Goal: Task Accomplishment & Management: Manage account settings

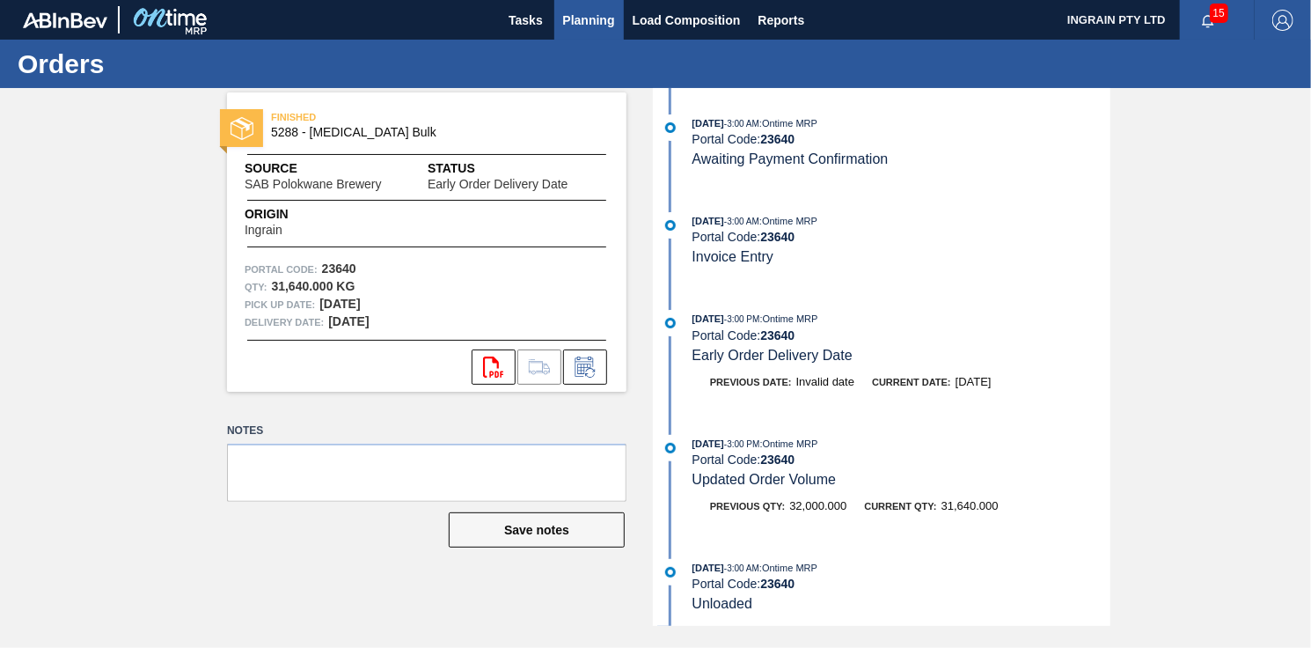
click at [598, 23] on span "Planning" at bounding box center [589, 20] width 52 height 21
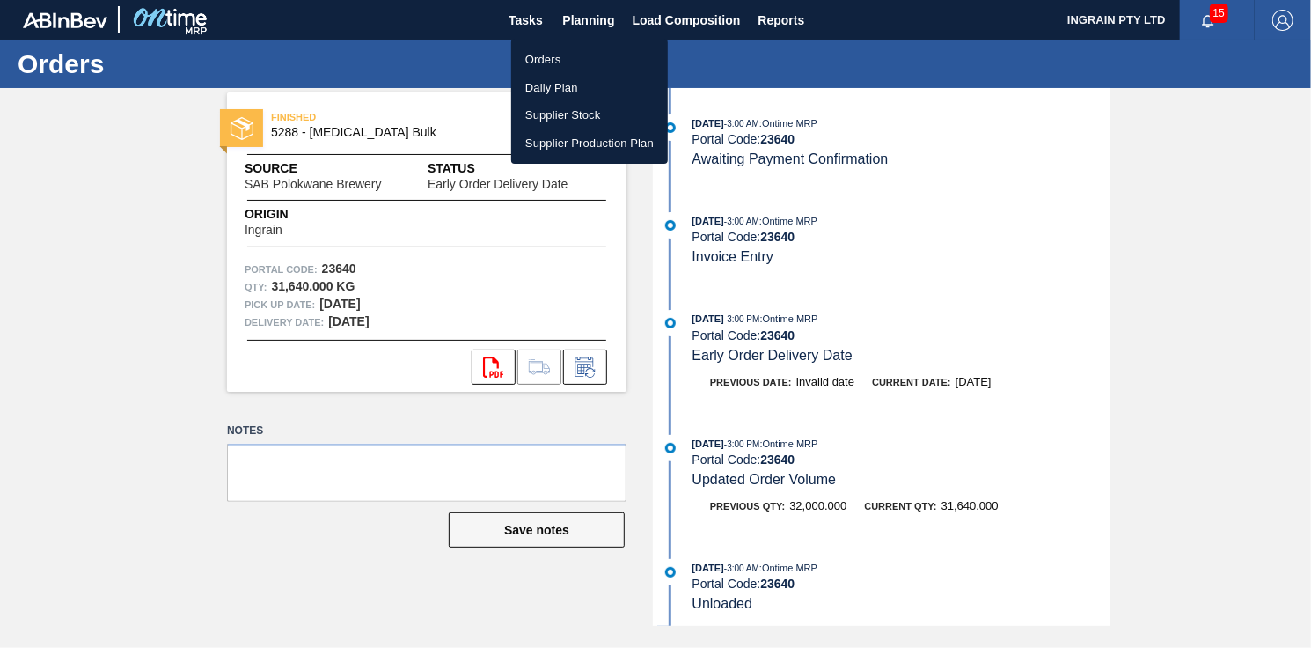
click at [557, 55] on li "Orders" at bounding box center [589, 60] width 157 height 28
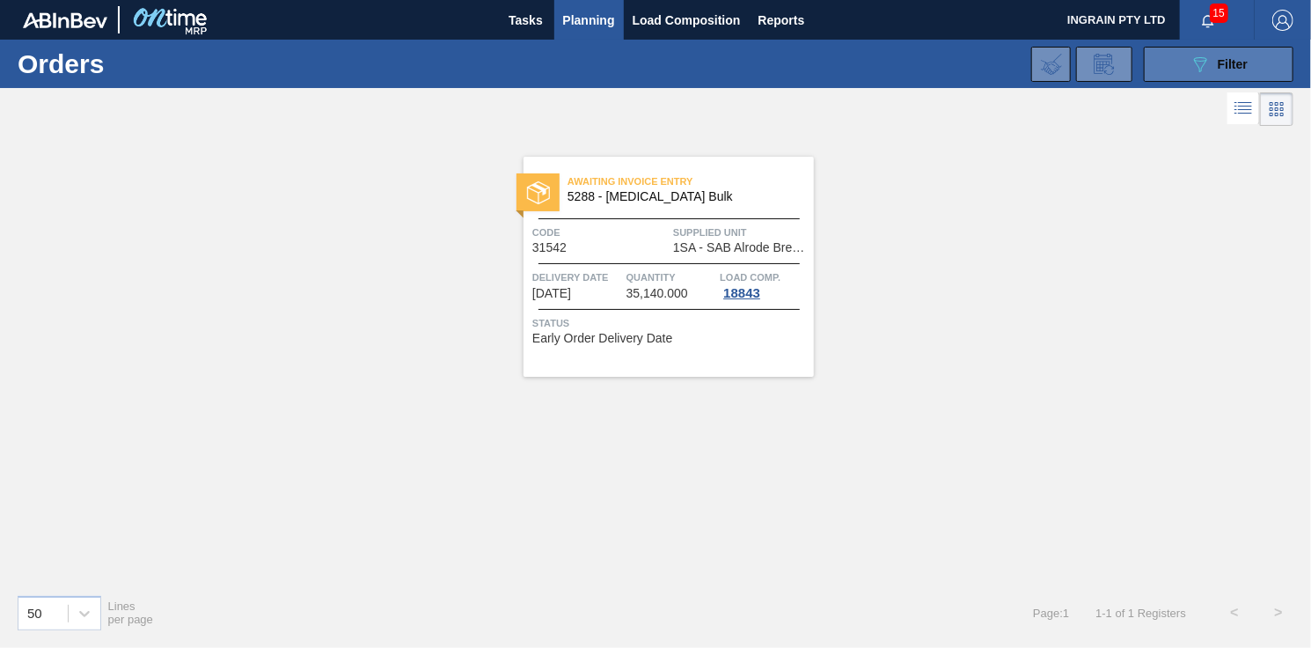
click at [1225, 61] on span "Filter" at bounding box center [1233, 64] width 30 height 14
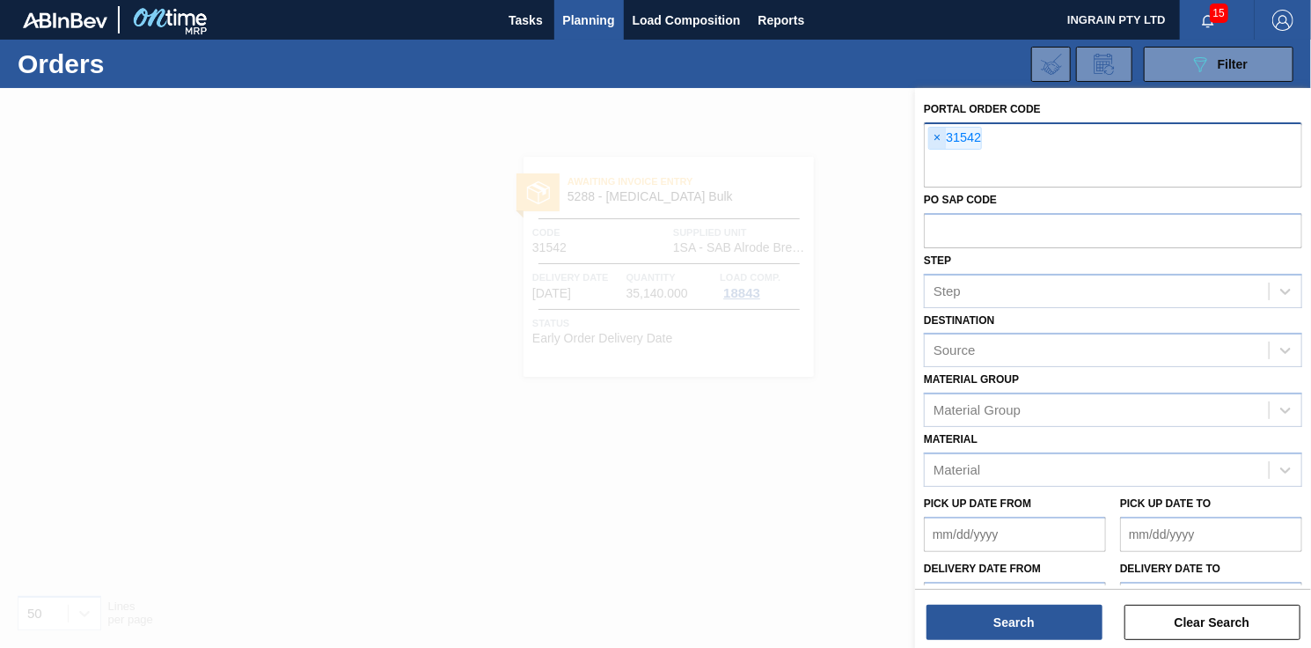
click at [934, 136] on span "×" at bounding box center [937, 138] width 17 height 21
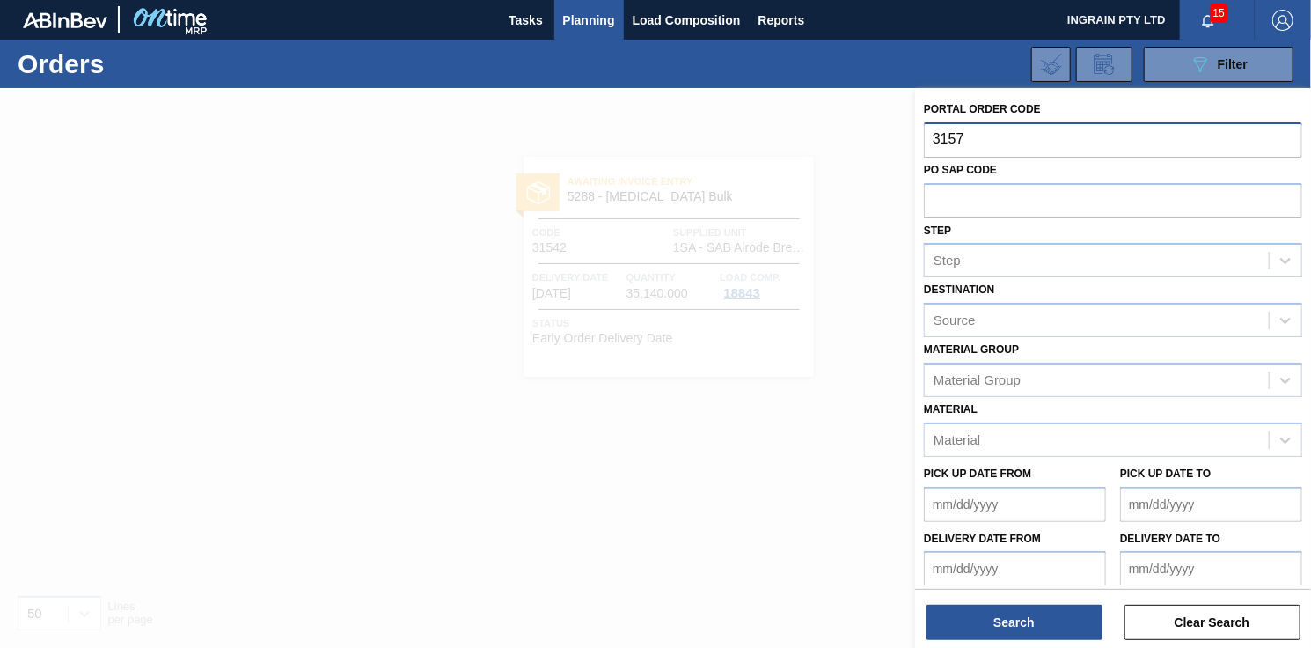
type input "31570"
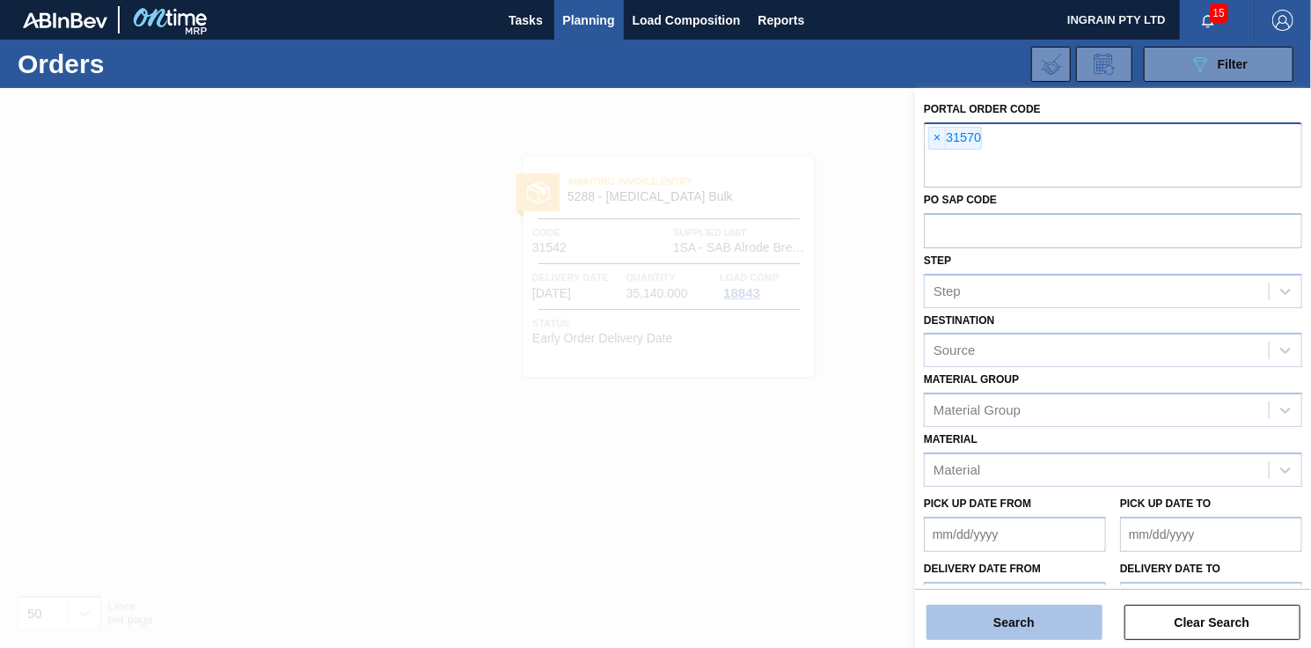
click at [965, 616] on button "Search" at bounding box center [1015, 622] width 176 height 35
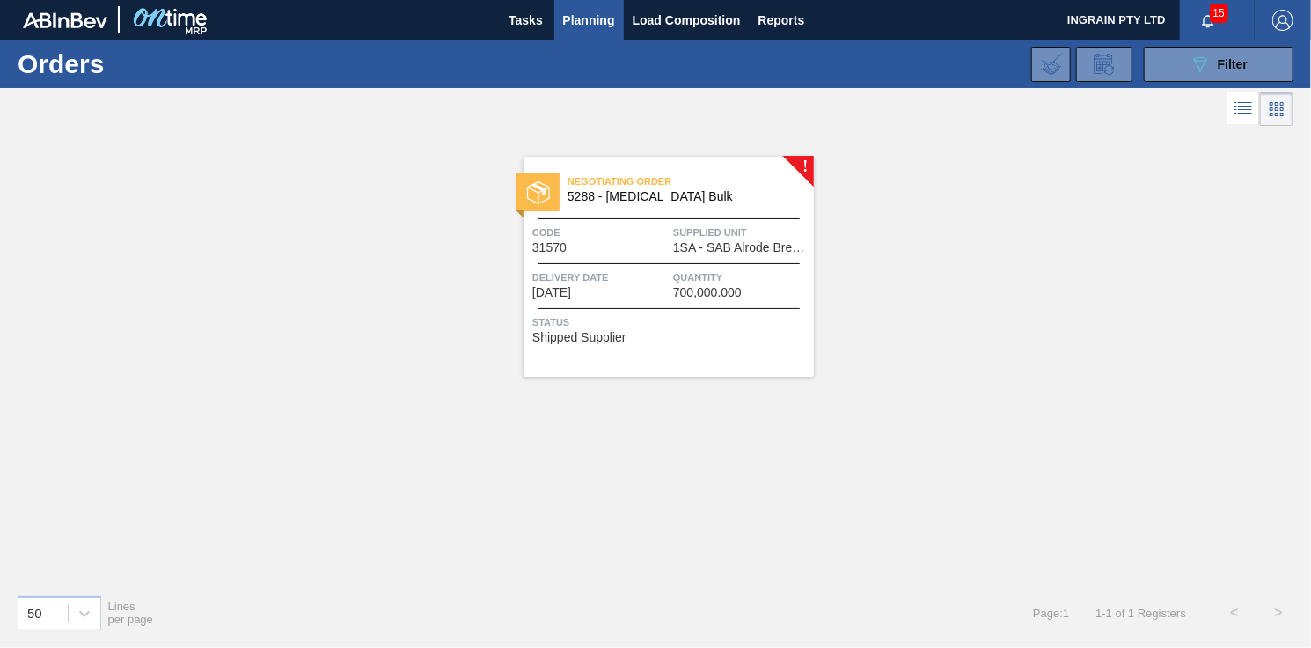
click at [737, 231] on span "Supplied Unit" at bounding box center [741, 233] width 136 height 18
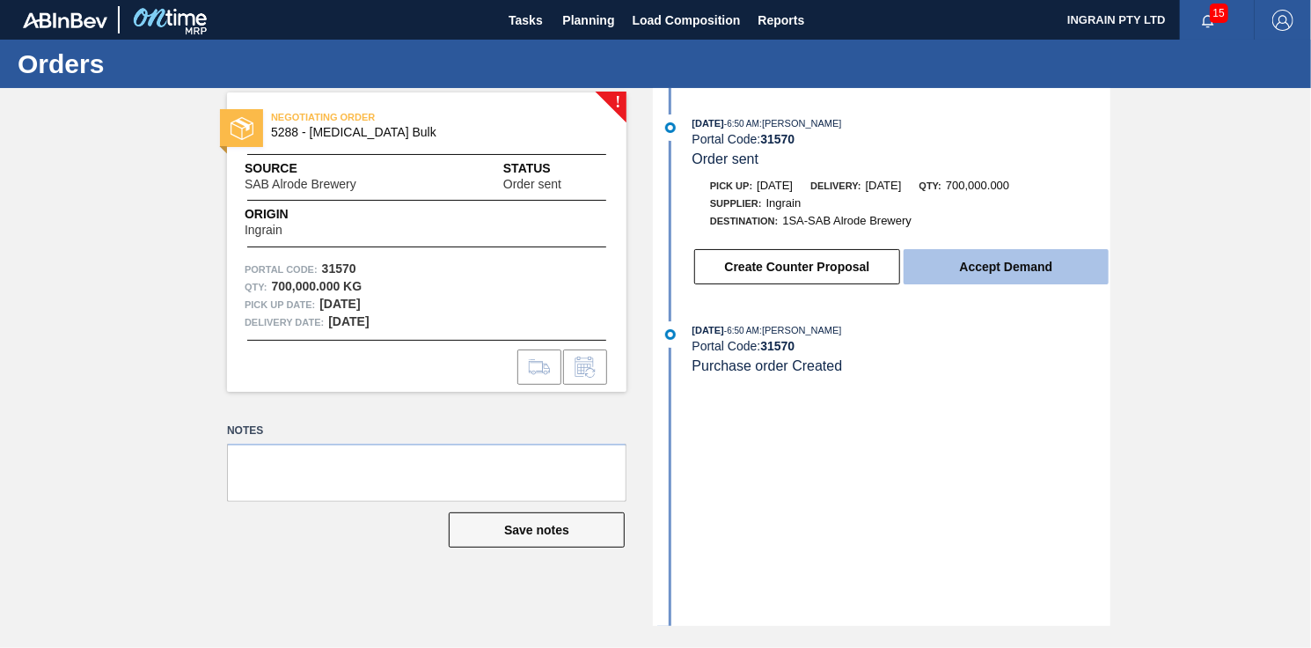
click at [1008, 267] on button "Accept Demand" at bounding box center [1006, 266] width 205 height 35
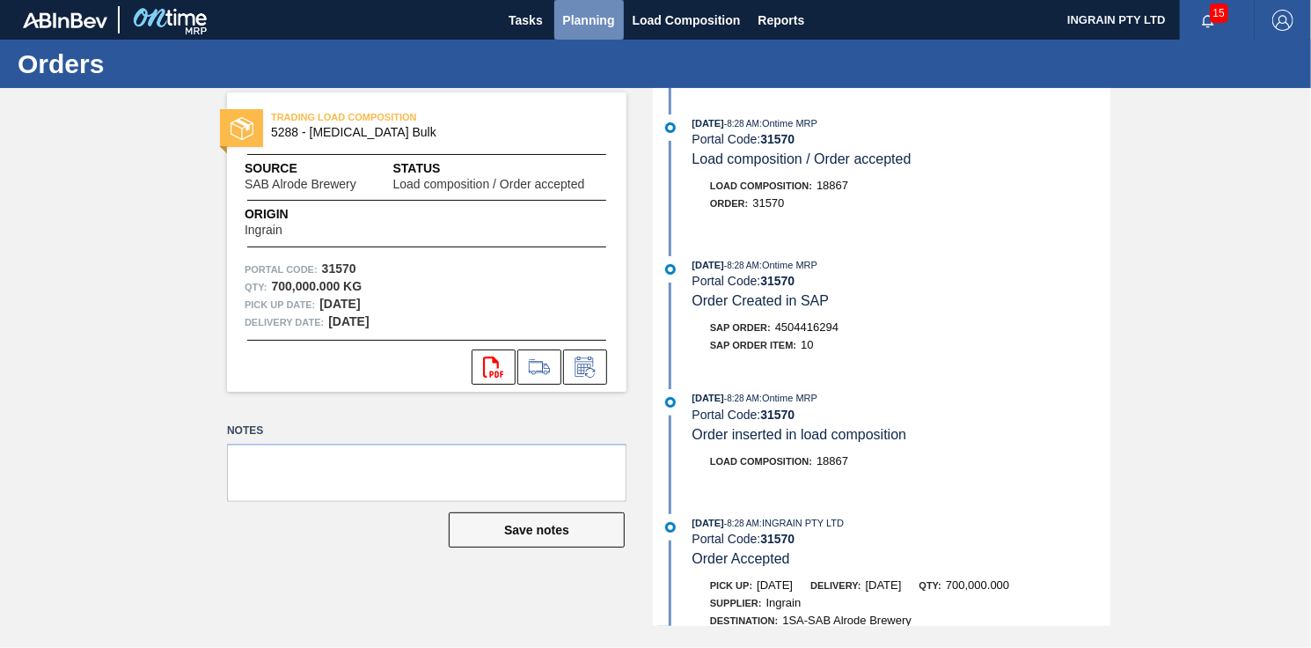
click at [582, 16] on span "Planning" at bounding box center [589, 20] width 52 height 21
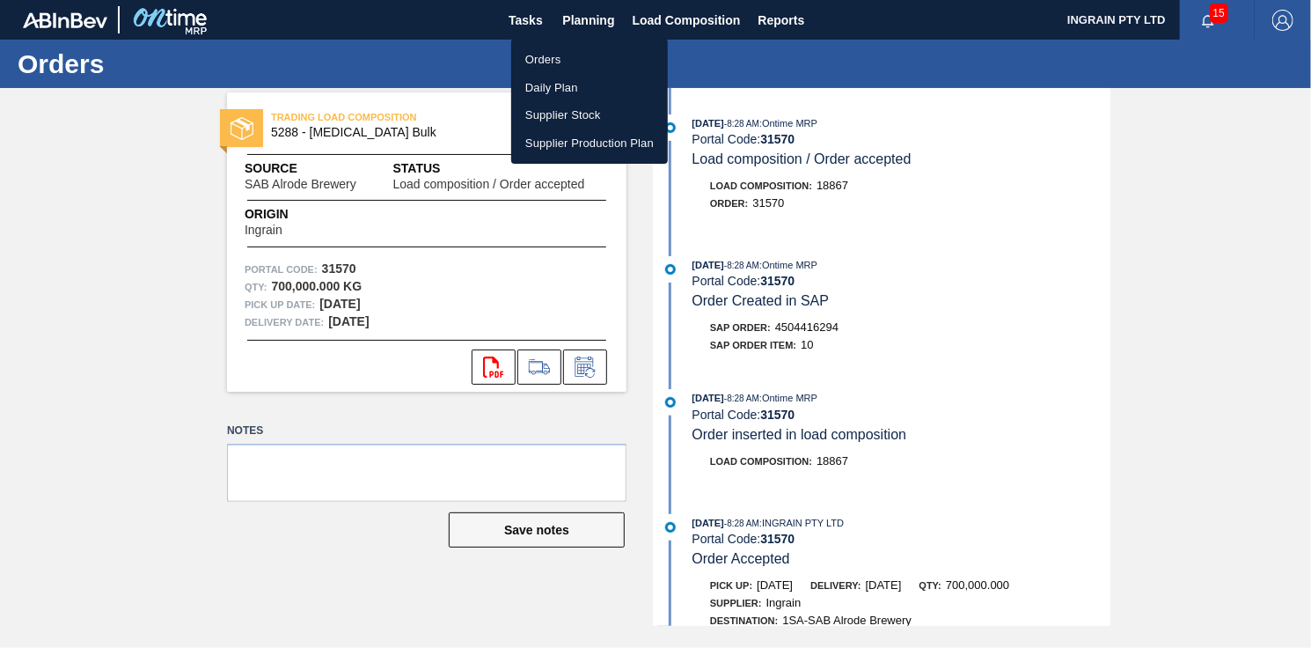
click at [552, 53] on li "Orders" at bounding box center [589, 60] width 157 height 28
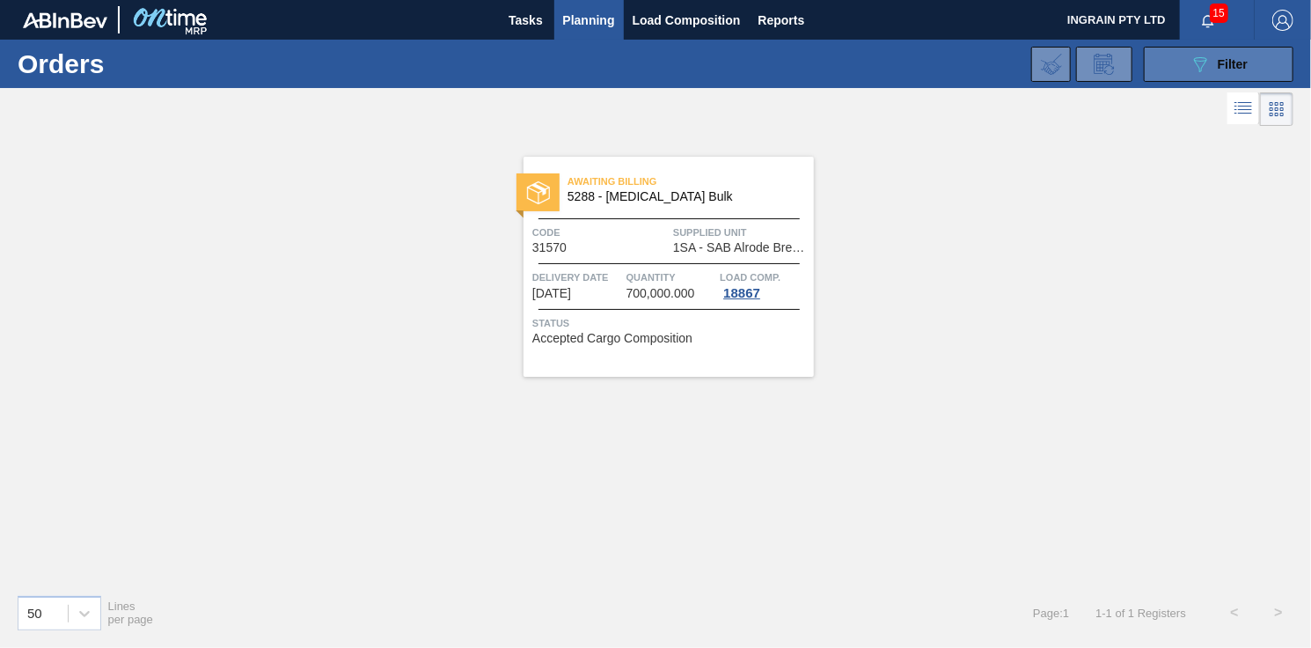
click at [1189, 62] on button "089F7B8B-B2A5-4AFE-B5C0-19BA573D28AC Filter" at bounding box center [1219, 64] width 150 height 35
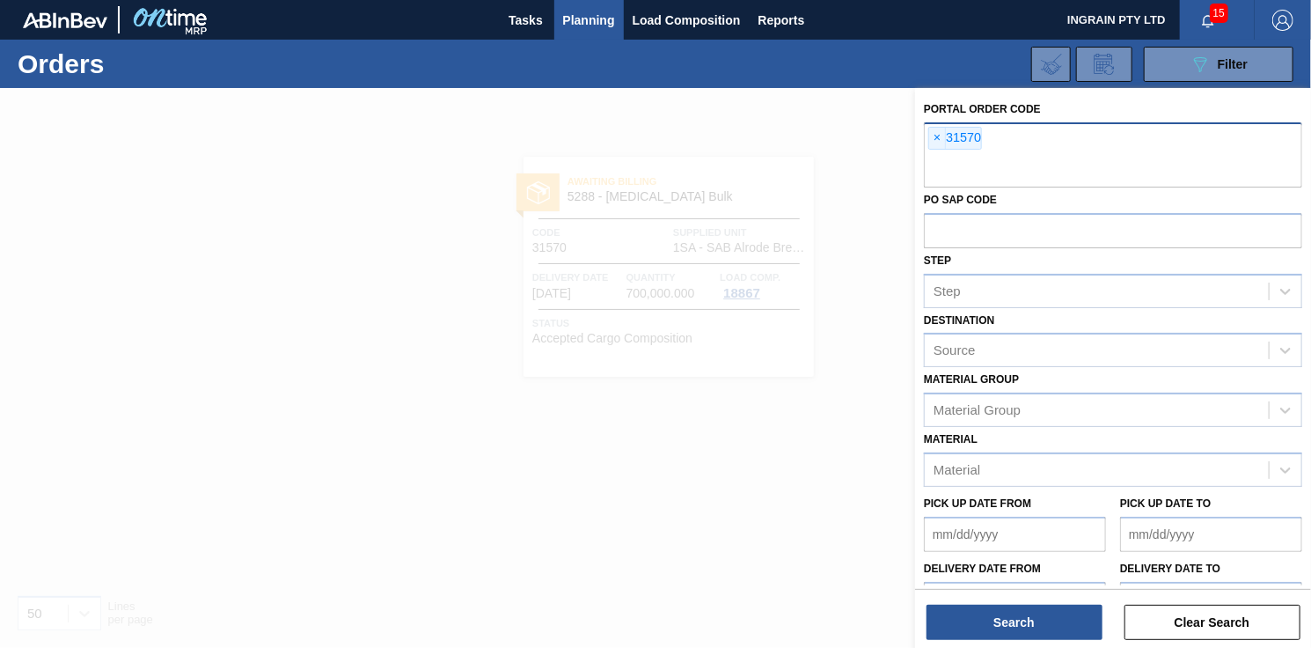
click at [931, 133] on span "×" at bounding box center [937, 138] width 17 height 21
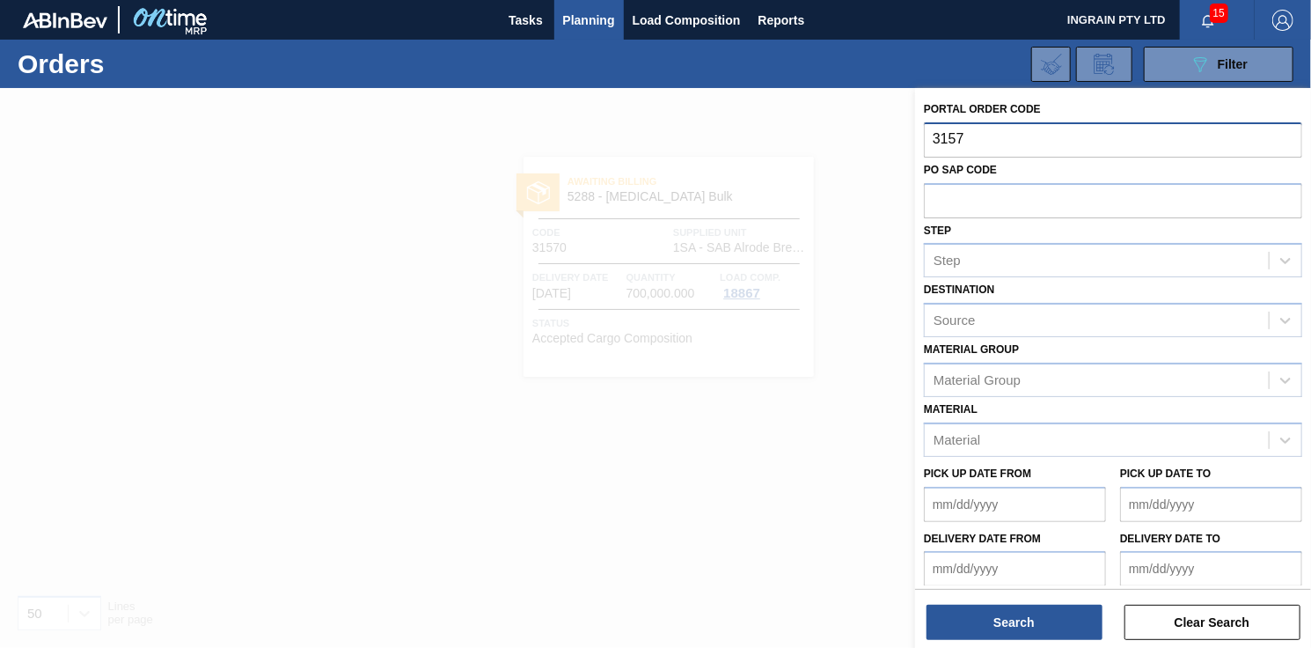
type input "31571"
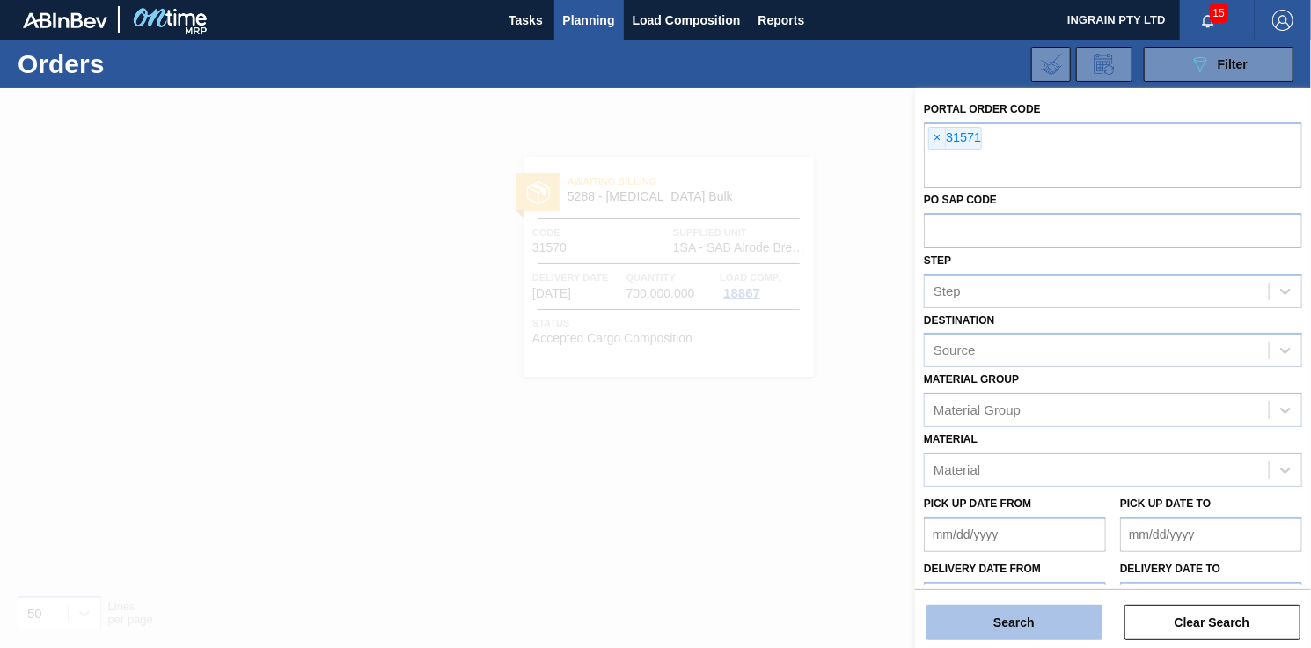
click at [966, 621] on button "Search" at bounding box center [1015, 622] width 176 height 35
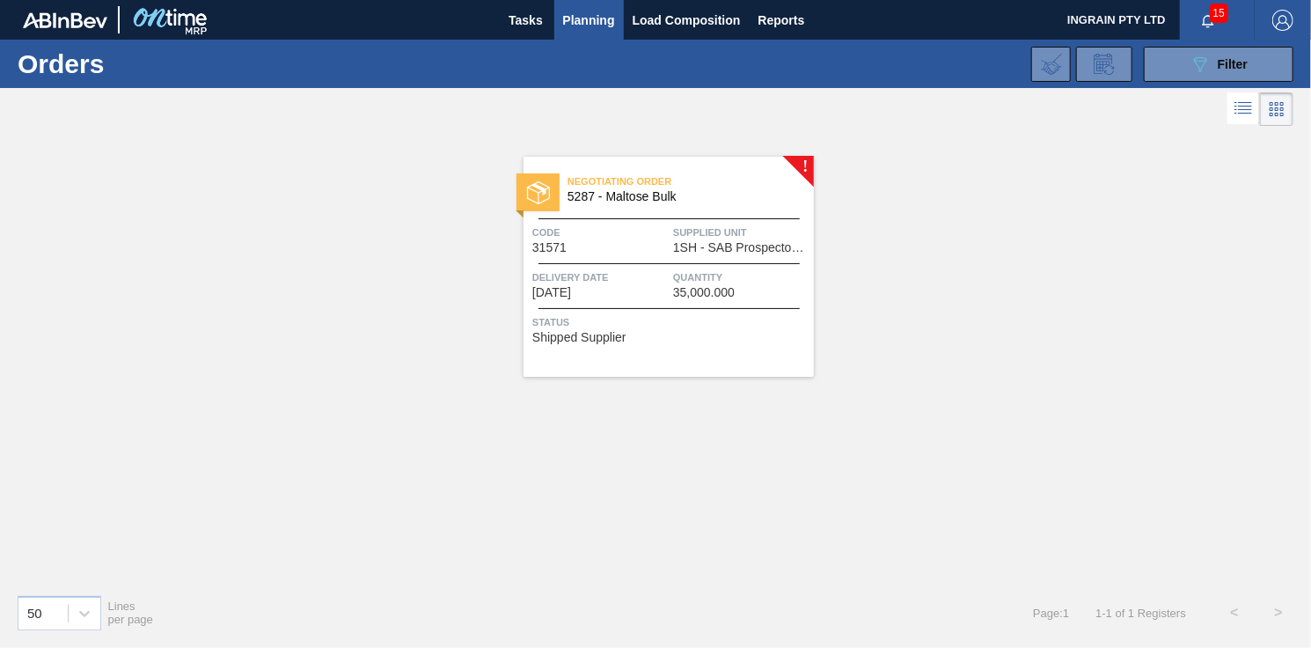
click at [725, 220] on div "Negotiating Order 5287 - Maltose Bulk Code 31571 Supplied Unit 1SH - SAB Prospe…" at bounding box center [669, 267] width 290 height 220
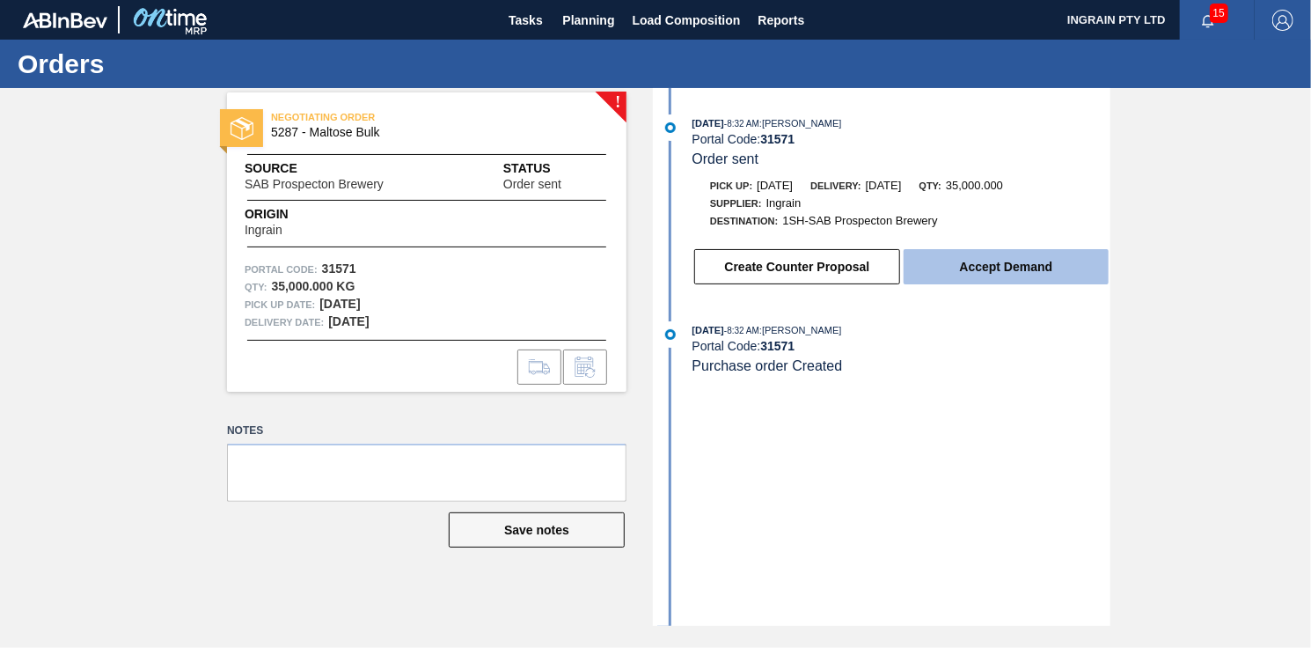
click at [997, 262] on button "Accept Demand" at bounding box center [1006, 266] width 205 height 35
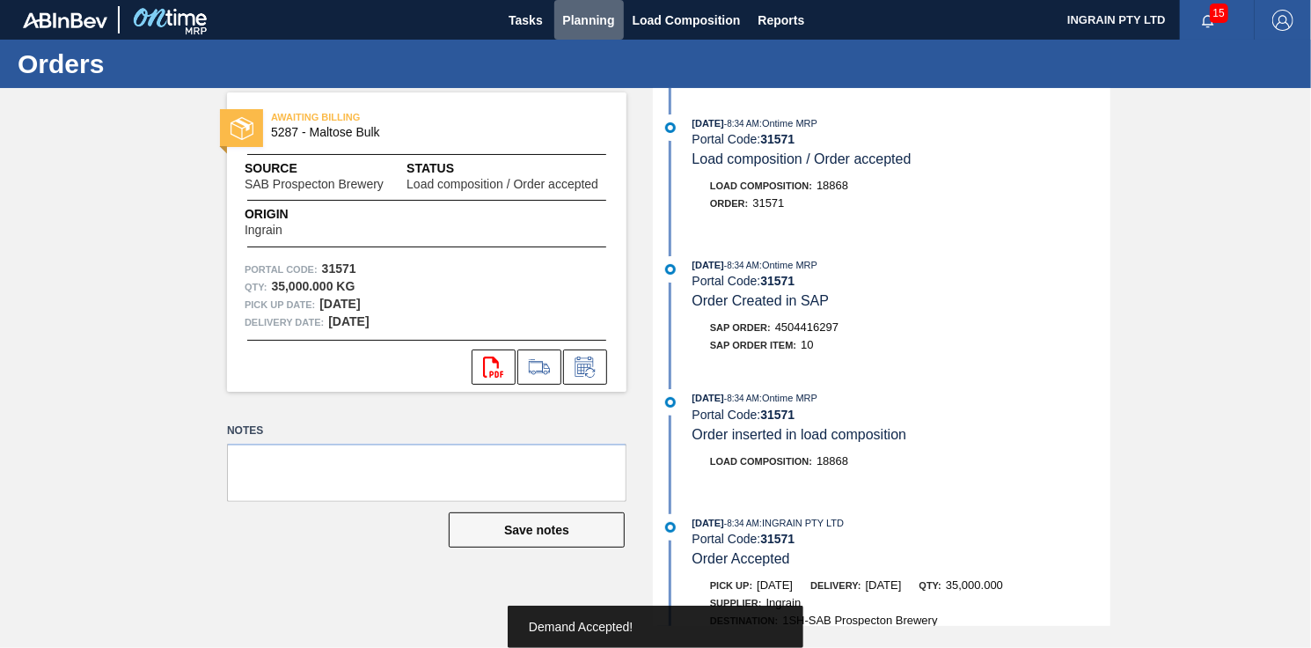
drag, startPoint x: 591, startPoint y: 17, endPoint x: 591, endPoint y: 45, distance: 28.2
click at [592, 19] on span "Planning" at bounding box center [589, 20] width 52 height 21
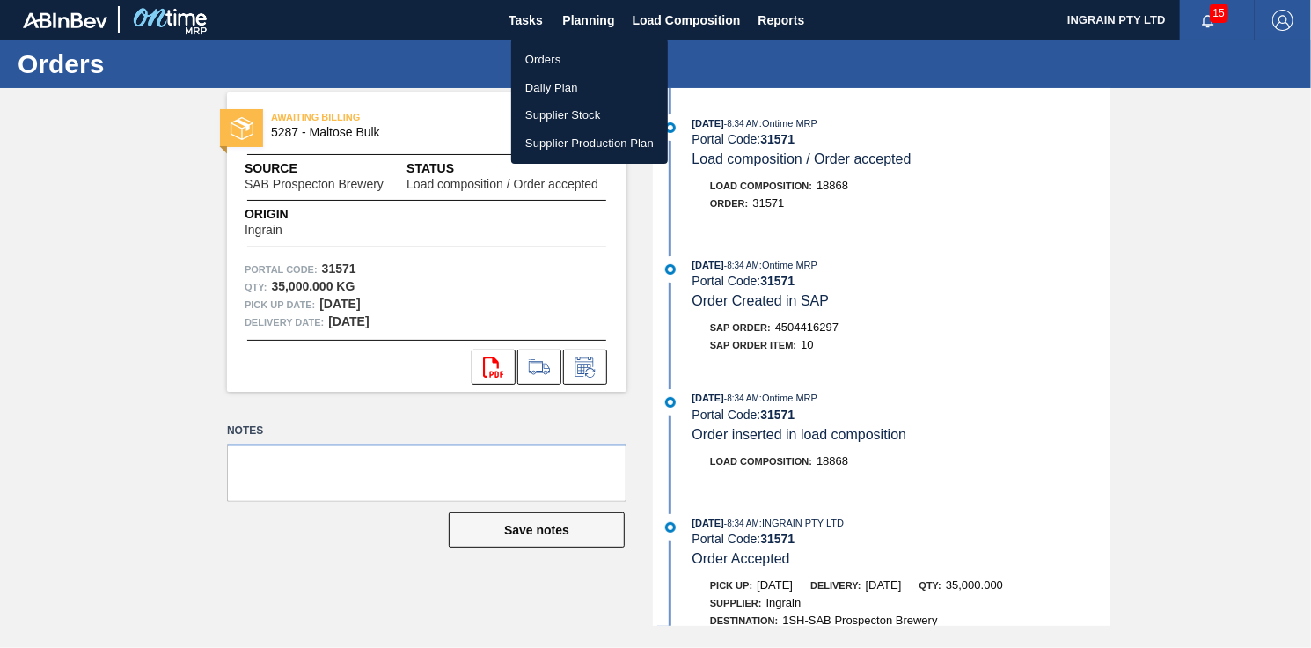
click at [571, 59] on li "Orders" at bounding box center [589, 60] width 157 height 28
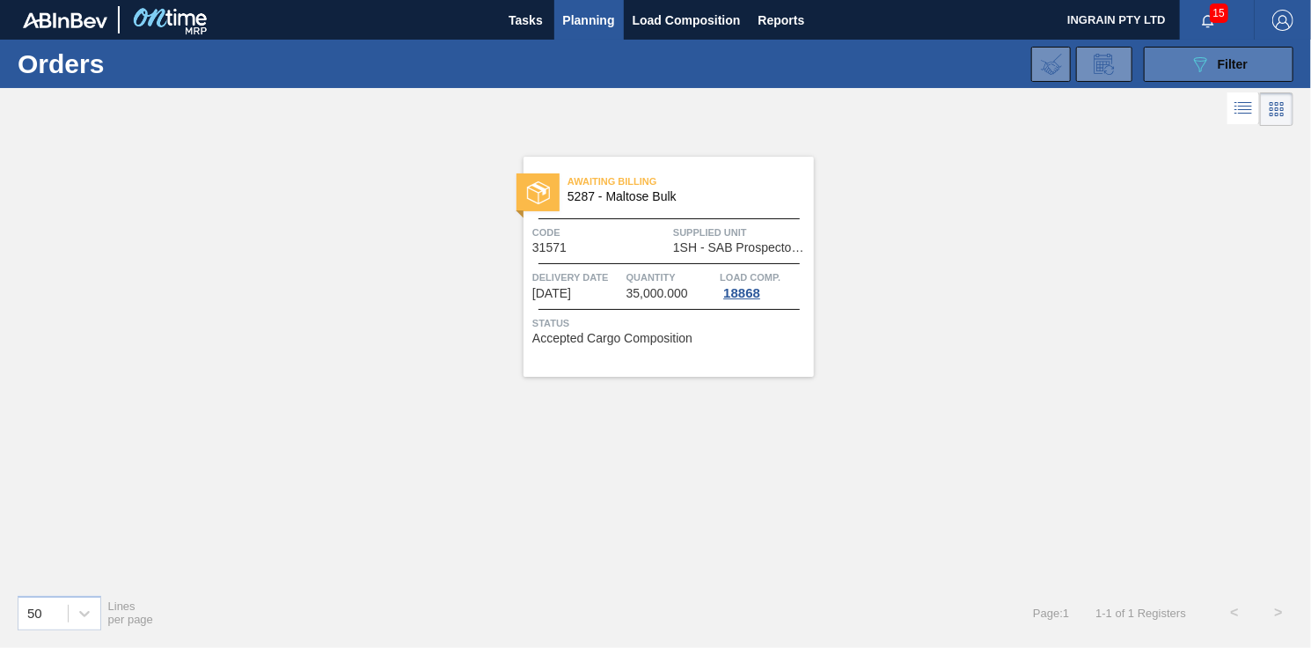
click at [1178, 67] on button "089F7B8B-B2A5-4AFE-B5C0-19BA573D28AC Filter" at bounding box center [1219, 64] width 150 height 35
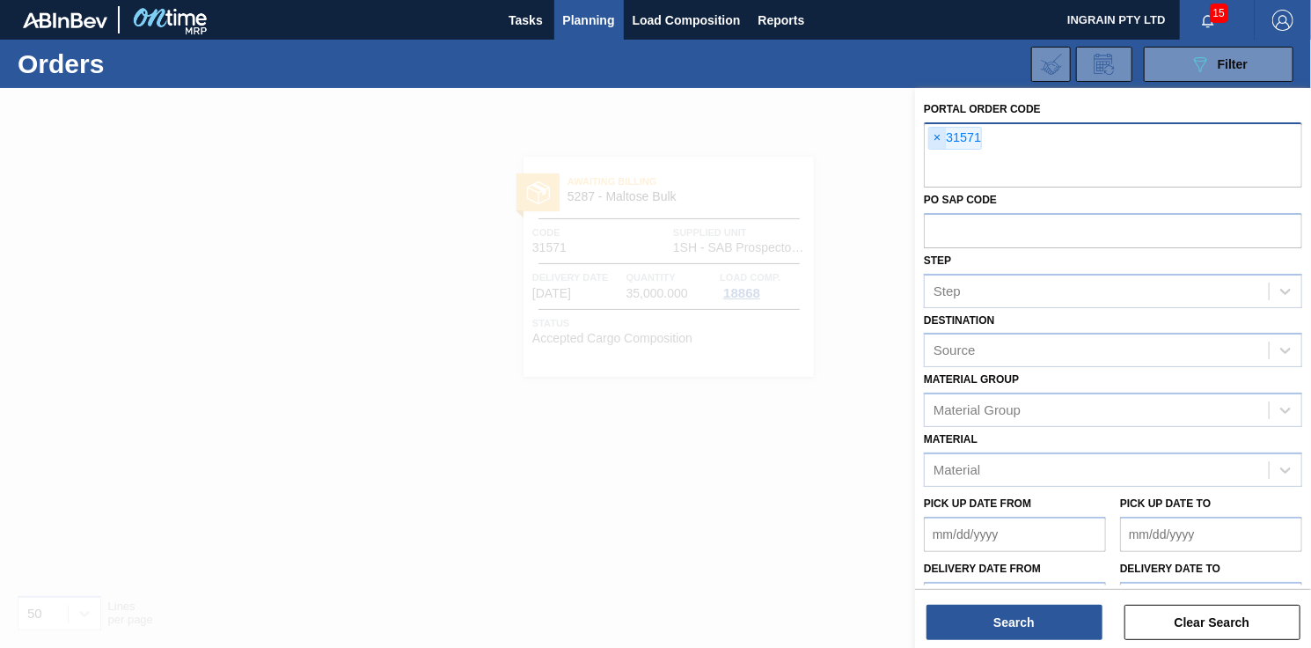
click at [938, 136] on span "×" at bounding box center [937, 138] width 17 height 21
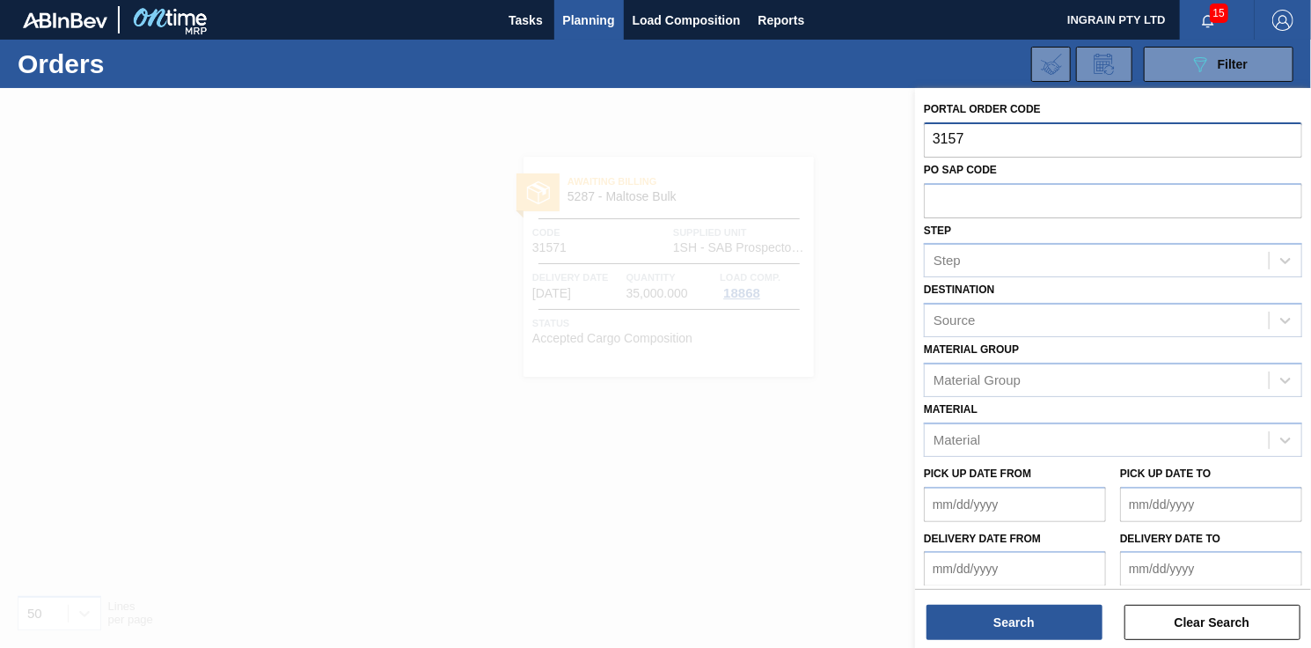
type input "31572"
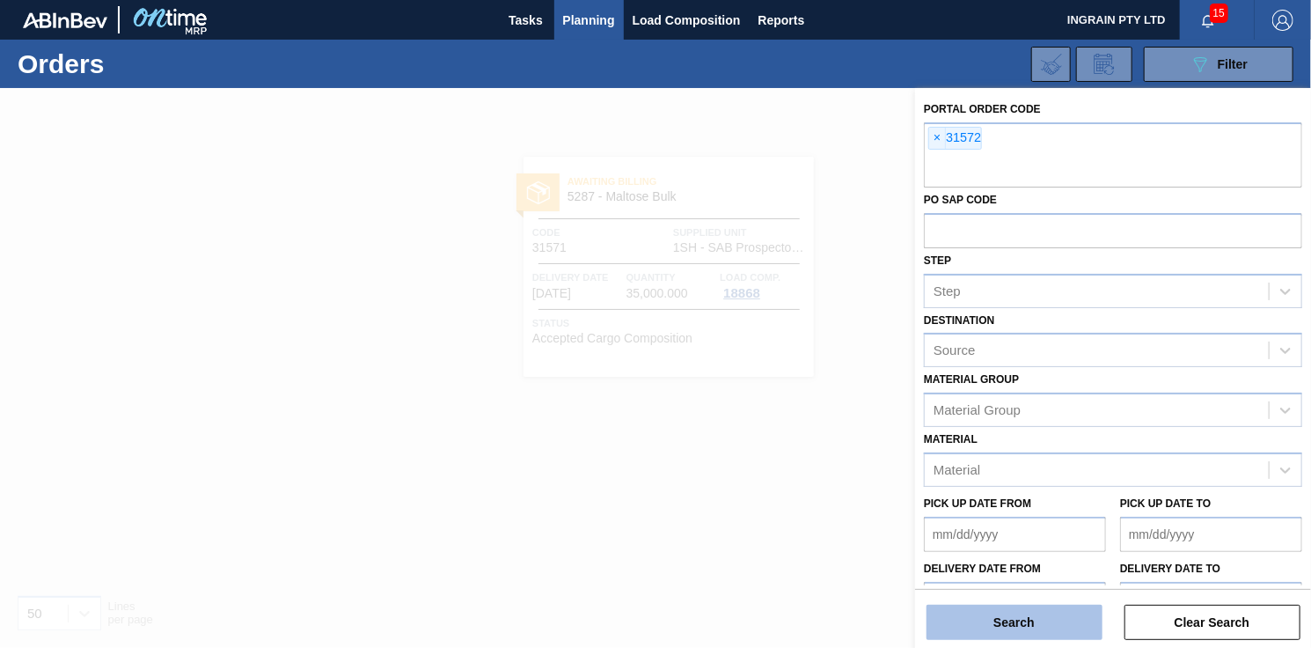
click at [977, 619] on button "Search" at bounding box center [1015, 622] width 176 height 35
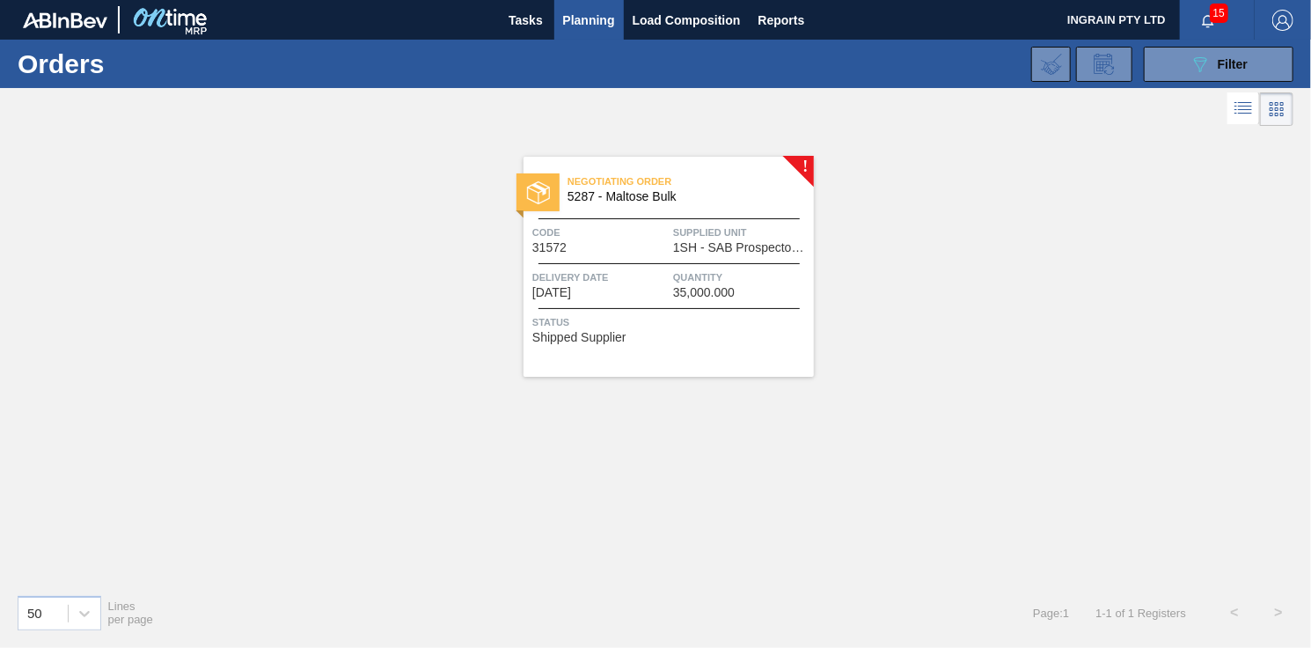
click at [640, 261] on div "Negotiating Order 5287 - Maltose Bulk Code 31572 Supplied Unit 1SH - SAB Prospe…" at bounding box center [669, 267] width 290 height 220
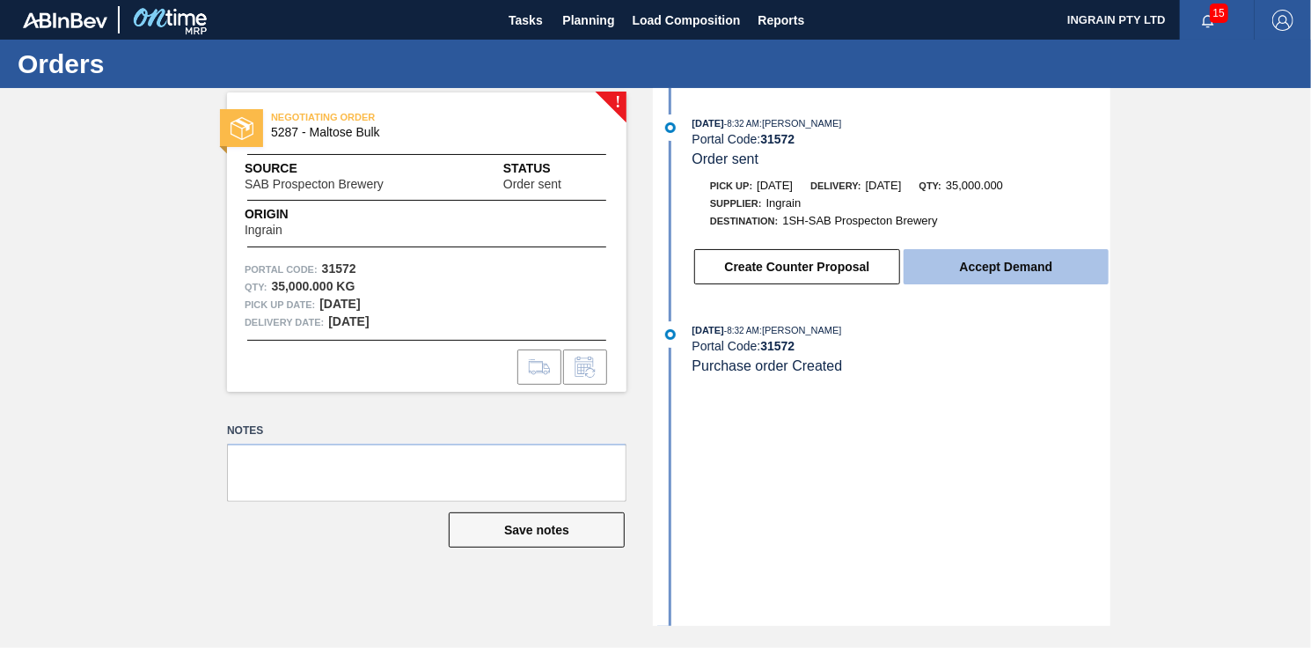
click at [1028, 263] on button "Accept Demand" at bounding box center [1006, 266] width 205 height 35
